Goal: Navigation & Orientation: Find specific page/section

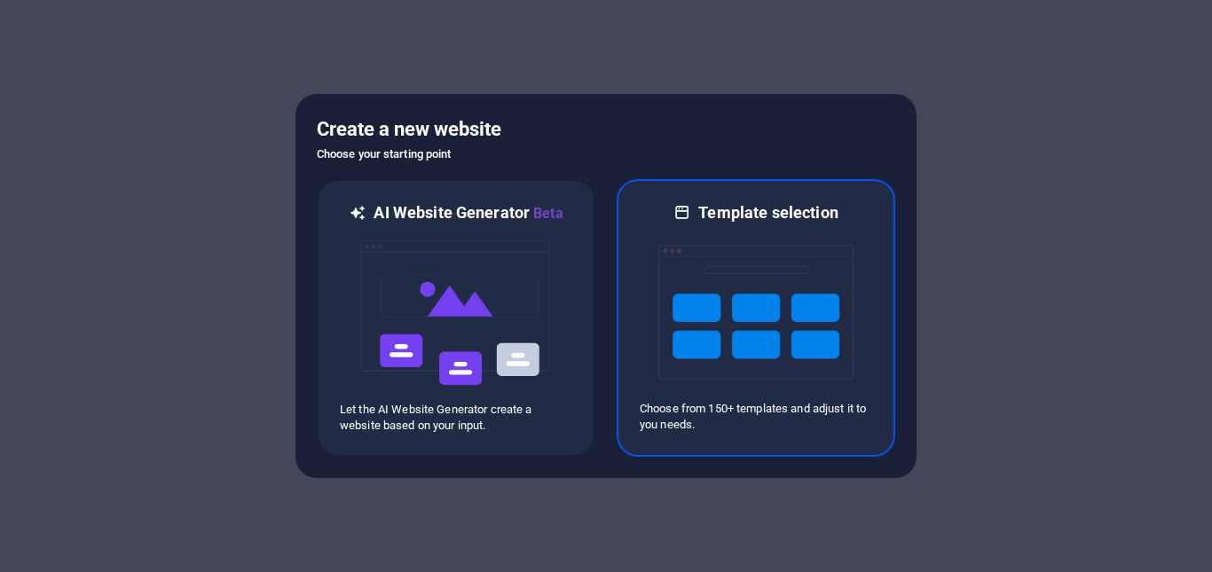
click at [683, 358] on img at bounding box center [755, 312] width 195 height 177
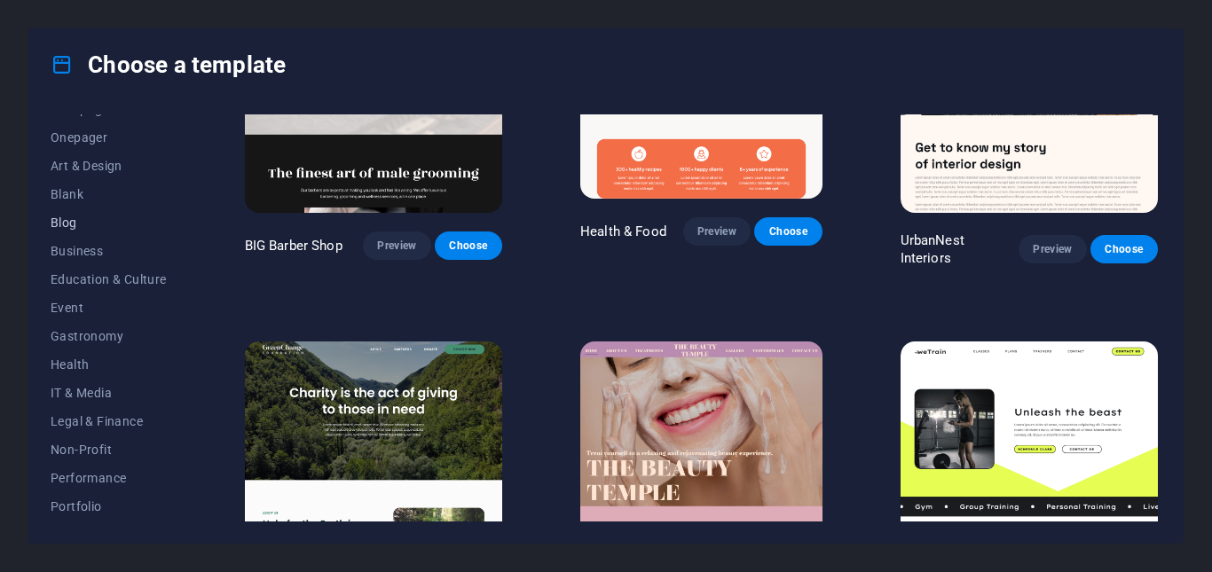
scroll to position [303, 0]
click at [92, 395] on span "Services" at bounding box center [109, 394] width 116 height 14
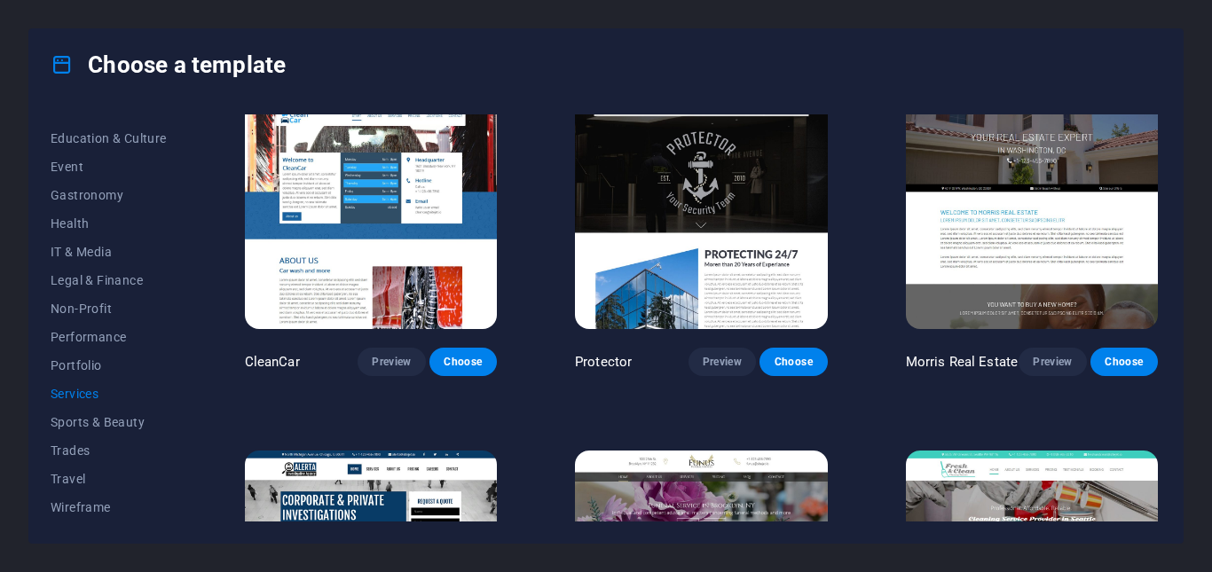
scroll to position [1480, 0]
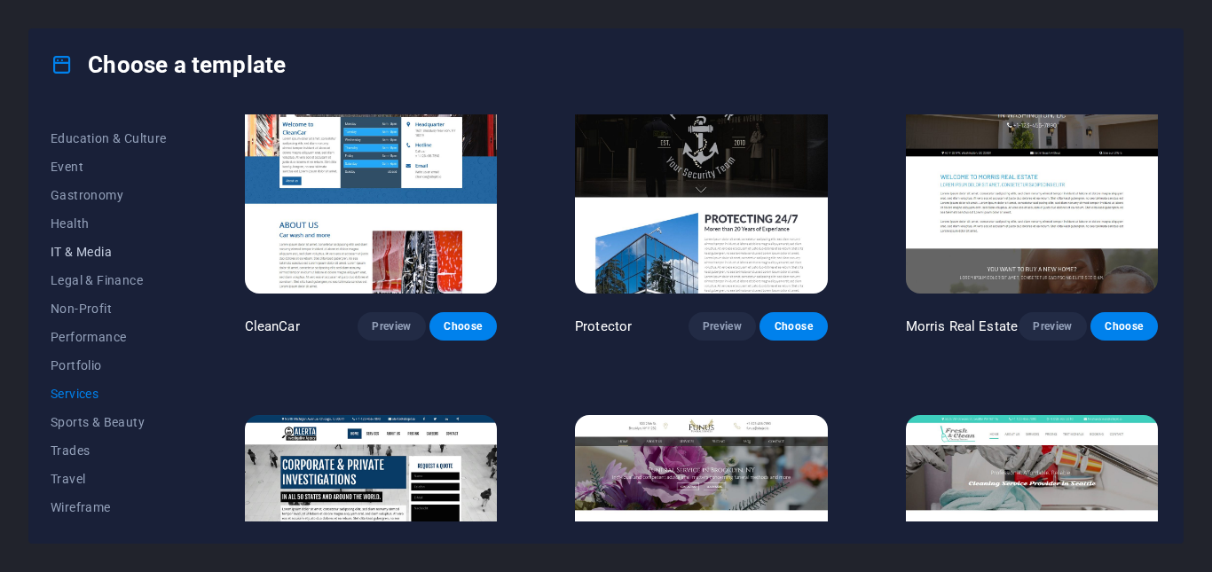
click at [83, 255] on span "IT & Media" at bounding box center [109, 252] width 116 height 14
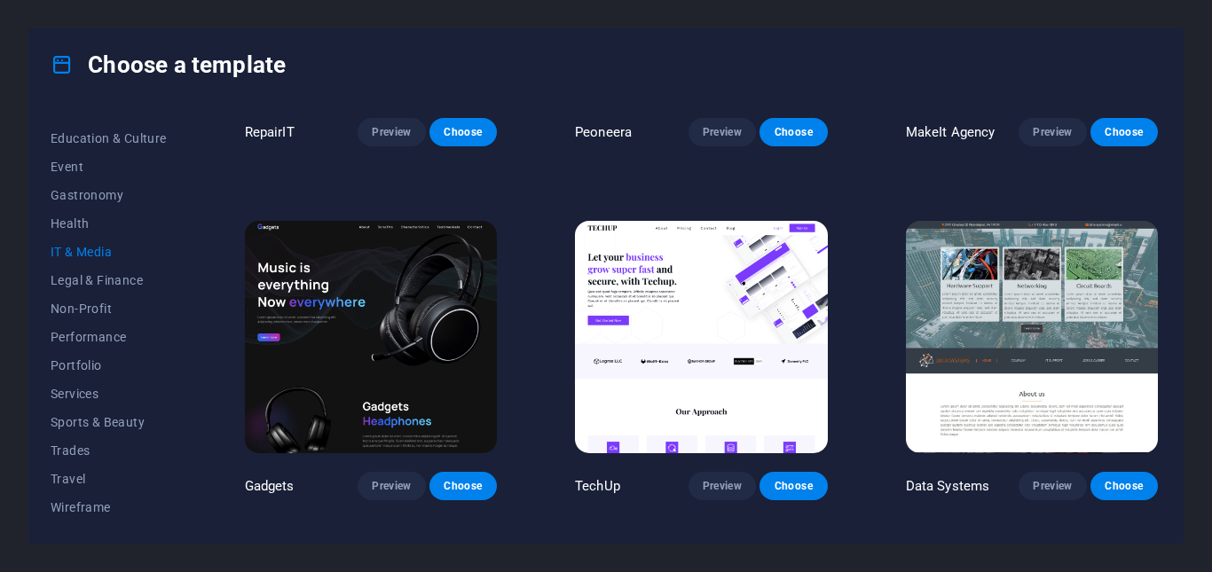
scroll to position [252, 0]
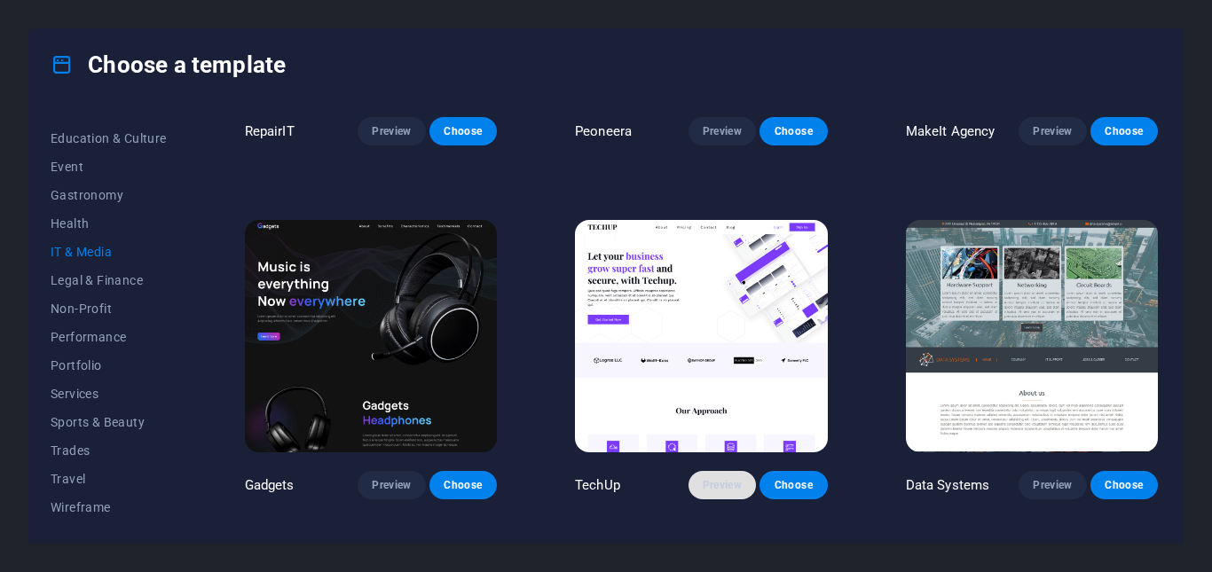
click at [733, 484] on span "Preview" at bounding box center [722, 485] width 39 height 14
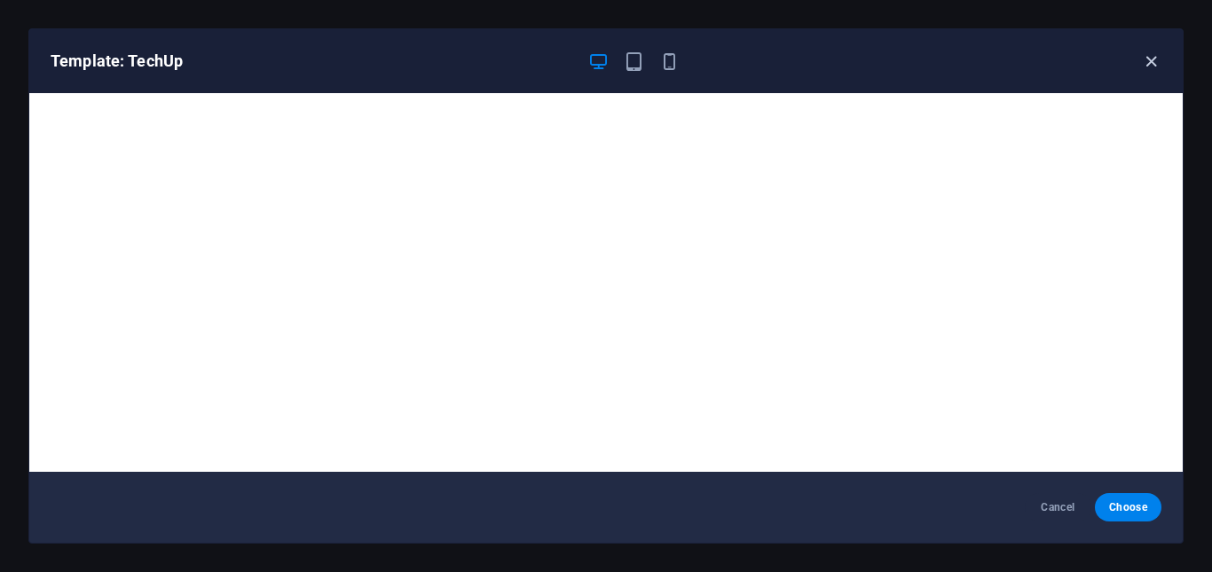
click at [1152, 53] on icon "button" at bounding box center [1151, 61] width 20 height 20
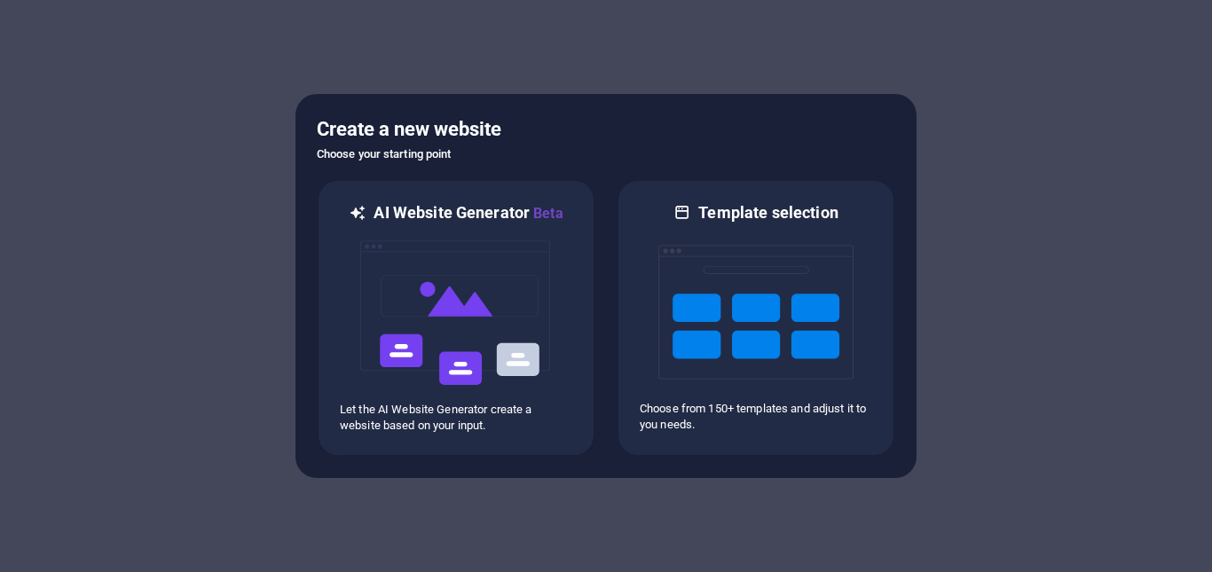
click at [420, 242] on img at bounding box center [455, 312] width 195 height 177
